Goal: Task Accomplishment & Management: Manage account settings

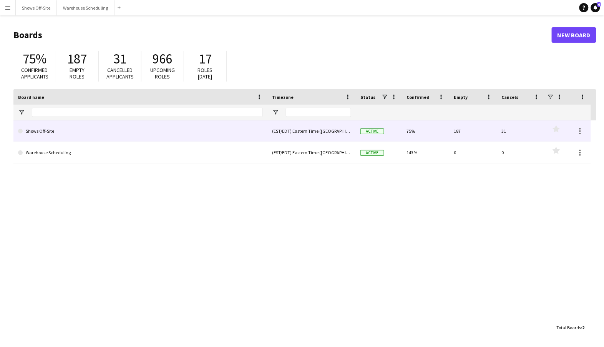
click at [140, 133] on link "Shows Off-Site" at bounding box center [140, 131] width 245 height 22
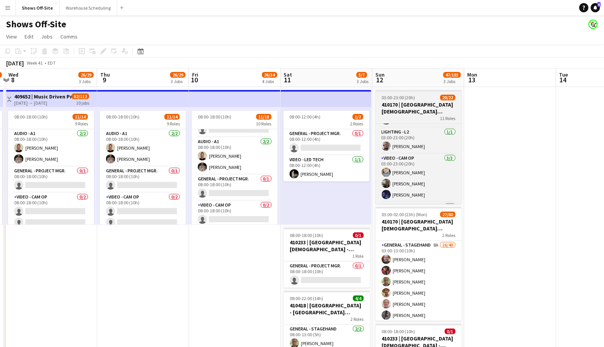
click at [412, 117] on div "11 Roles" at bounding box center [419, 118] width 86 height 6
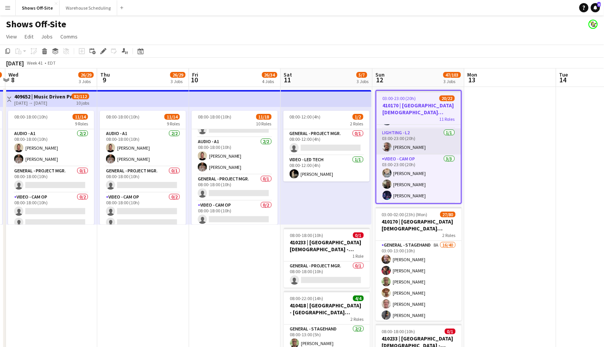
click at [404, 142] on app-card-role "Lighting - L2 [DATE] 03:00-23:00 (20h) [PERSON_NAME]" at bounding box center [419, 141] width 85 height 26
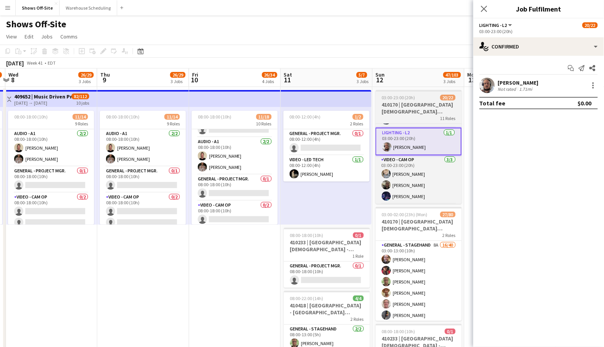
click at [414, 110] on h3 "410170 | [GEOGRAPHIC_DATA][DEMOGRAPHIC_DATA] ACCESS 2025" at bounding box center [419, 108] width 86 height 14
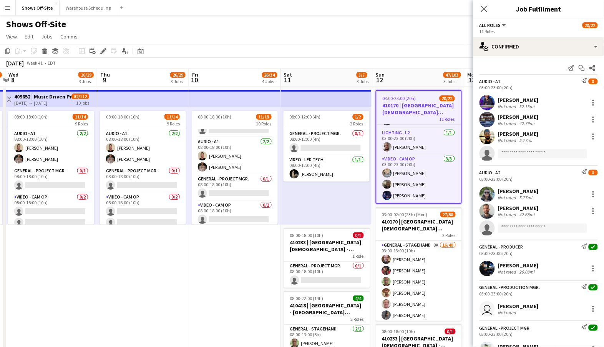
click at [414, 110] on h3 "410170 | [GEOGRAPHIC_DATA][DEMOGRAPHIC_DATA] ACCESS 2025" at bounding box center [419, 109] width 85 height 14
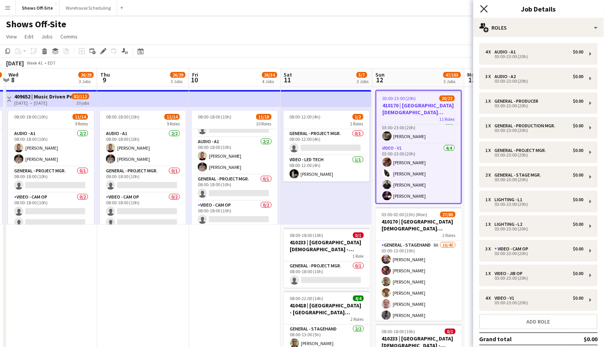
click at [484, 6] on icon "Close pop-in" at bounding box center [483, 8] width 7 height 7
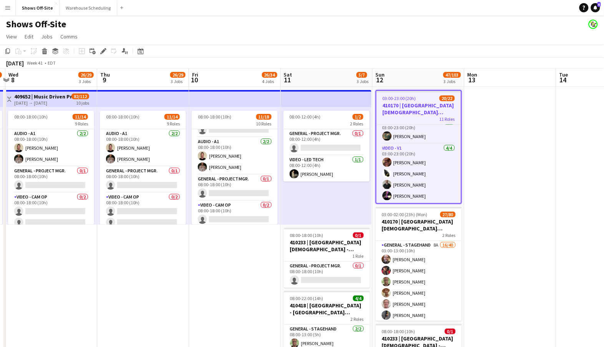
click at [375, 50] on app-toolbar "Copy Paste Paste Command V Paste with crew Command Shift V Paste linked Job [GE…" at bounding box center [302, 51] width 604 height 13
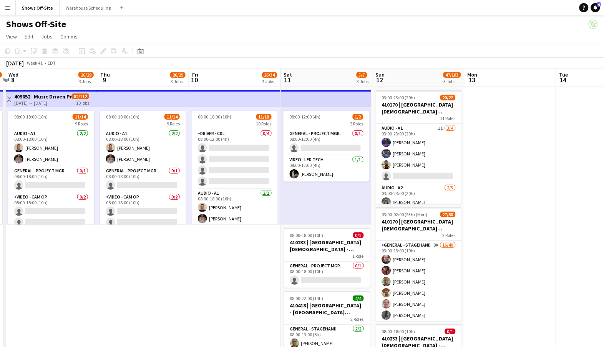
click at [10, 9] on app-icon "Menu" at bounding box center [8, 8] width 6 height 6
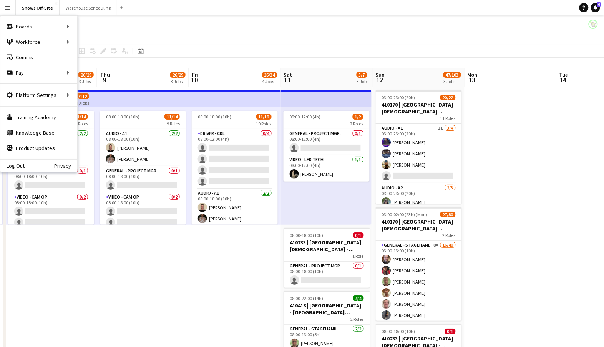
click at [245, 58] on div "[DATE] Week 41 • EDT" at bounding box center [302, 63] width 604 height 11
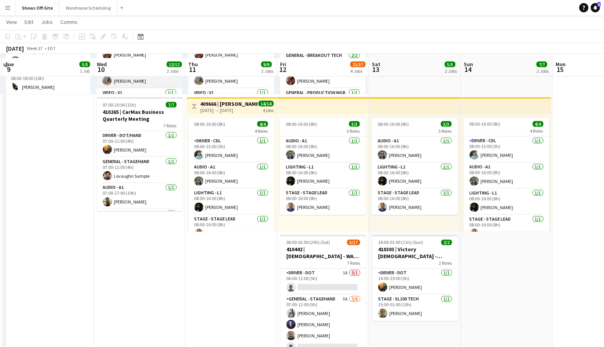
scroll to position [274, 0]
